Goal: Navigation & Orientation: Find specific page/section

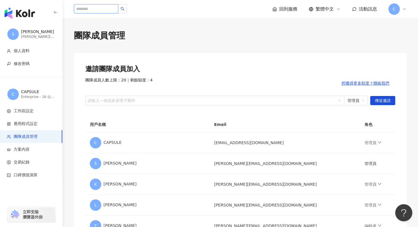
click at [106, 10] on input "search" at bounding box center [96, 8] width 44 height 9
type input "**"
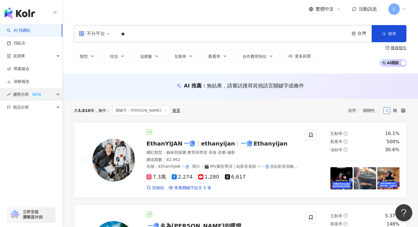
click at [51, 96] on div "趨勢分析 BETA" at bounding box center [31, 94] width 62 height 13
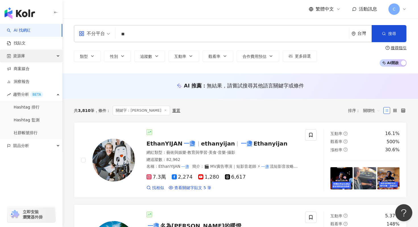
click at [53, 60] on div "資源庫" at bounding box center [31, 55] width 62 height 13
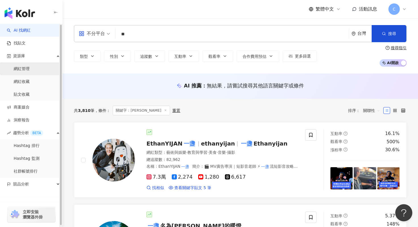
click at [30, 69] on link "網紅管理" at bounding box center [22, 69] width 16 height 6
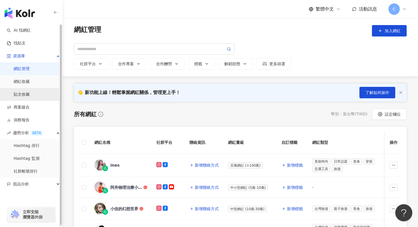
click at [30, 92] on link "貼文收藏" at bounding box center [22, 95] width 16 height 6
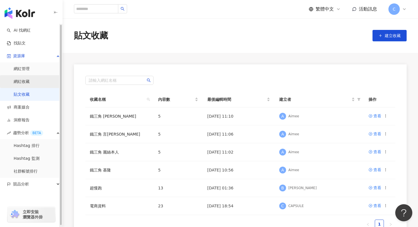
click at [30, 79] on link "網紅收藏" at bounding box center [22, 82] width 16 height 6
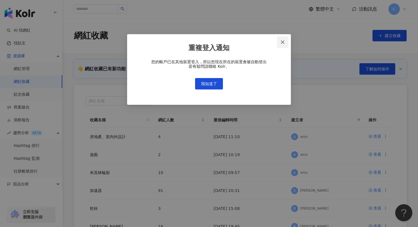
click at [281, 45] on button "Close" at bounding box center [282, 41] width 11 height 11
